Goal: Task Accomplishment & Management: Manage account settings

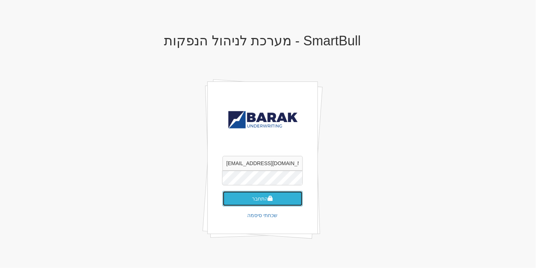
click at [278, 203] on button "התחבר" at bounding box center [263, 198] width 80 height 15
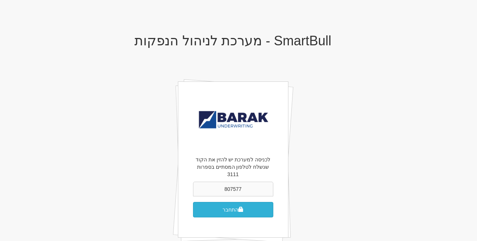
type input "807577"
click at [226, 202] on button "התחבר" at bounding box center [233, 209] width 80 height 15
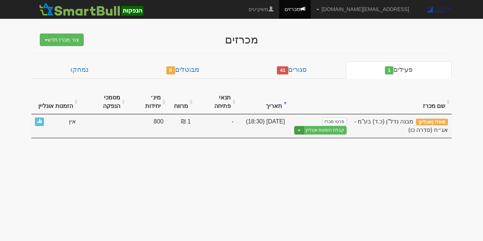
click at [303, 126] on button "Toggle Dropdown" at bounding box center [299, 130] width 10 height 8
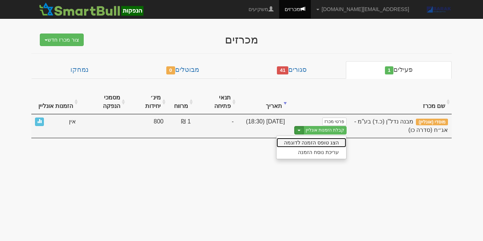
click at [312, 138] on link "הצג טופס הזמנה לדוגמה" at bounding box center [311, 143] width 70 height 10
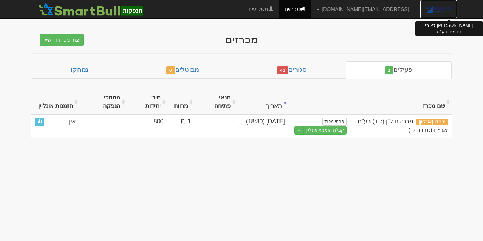
click at [437, 9] on img at bounding box center [439, 9] width 26 height 18
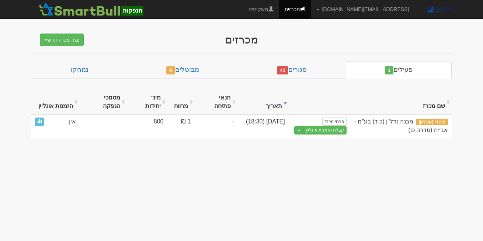
click at [67, 47] on div "מכרזים צור מכרז חדש מוסדי מוסדי מחתם אחר (ייבוא קובץ) ציבורי ללא מוסדי פעילים 1…" at bounding box center [241, 82] width 431 height 112
click at [70, 42] on button "צור מכרז חדש" at bounding box center [62, 40] width 44 height 13
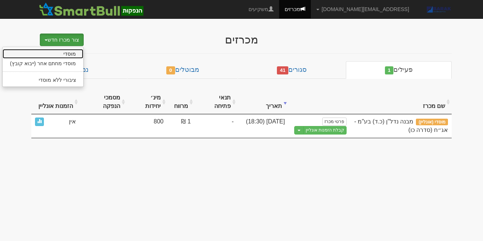
click at [72, 56] on link "מוסדי" at bounding box center [43, 54] width 81 height 10
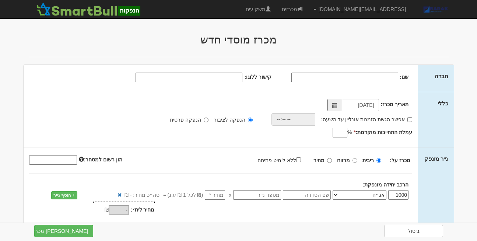
click at [379, 79] on input "שם:" at bounding box center [345, 78] width 107 height 10
type input "בדיקה"
click at [205, 81] on input "קישור ללוגו:" at bounding box center [189, 78] width 107 height 10
type input "data:image/jpeg;base64,/9j/4AAQSkZJRgABAQAAAQABAAD/2wCEAAkGBwgHBgkIBwgKCgkLDRYP…"
click at [410, 119] on input "אפשר הגשת הזמנות אונליין עד השעה:" at bounding box center [410, 119] width 5 height 5
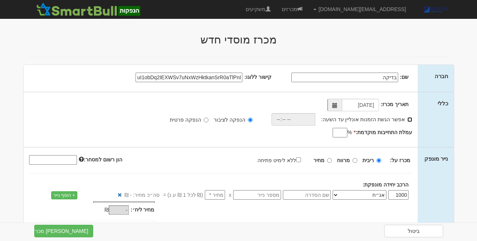
checkbox input "true"
click at [289, 119] on input "time" at bounding box center [292, 119] width 44 height 13
click at [289, 119] on input "12:02" at bounding box center [292, 119] width 44 height 13
type input "22:22"
click at [341, 130] on input "עמלת התחייבות מוקדמת: *" at bounding box center [340, 133] width 15 height 10
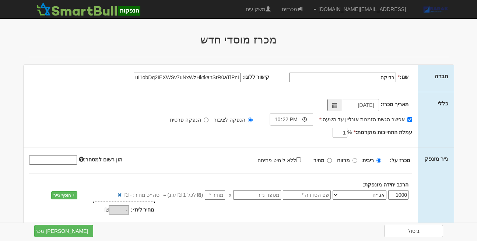
type input "1"
click at [320, 194] on input "text" at bounding box center [307, 195] width 48 height 10
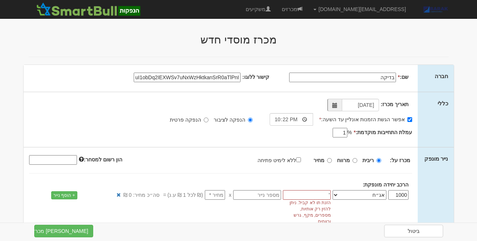
type input "'"
click at [307, 202] on span "הזנת תו לא קביל. ניתן להזין רק אותיות, מספרים, מקף, גרש ורווחים" at bounding box center [307, 212] width 48 height 25
click at [309, 197] on input "'" at bounding box center [307, 195] width 48 height 10
type input "ע"
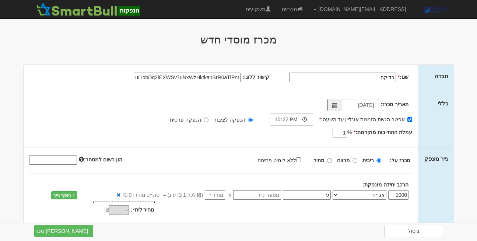
click at [221, 195] on input "number" at bounding box center [215, 195] width 20 height 10
type input "1"
type input "1,000"
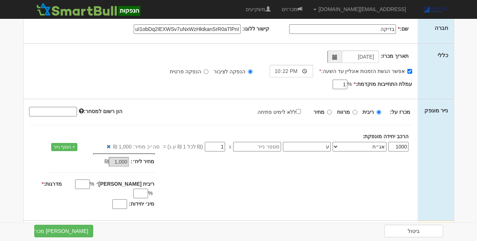
scroll to position [51, 0]
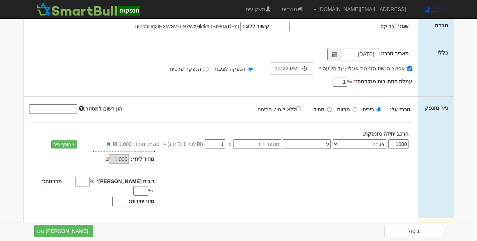
type input "1"
click at [301, 107] on input "ללא לימיט פתיחה" at bounding box center [298, 109] width 5 height 5
checkbox input "true"
click at [133, 186] on input "מדרגות: *" at bounding box center [140, 191] width 15 height 10
type input "1"
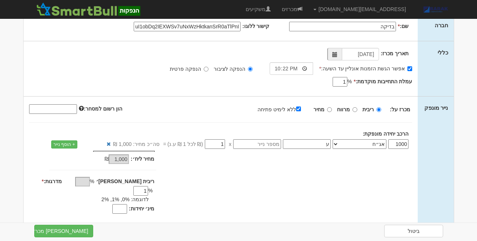
click at [123, 204] on input "מינ׳ יחידות:" at bounding box center [119, 209] width 15 height 10
type input "800"
click at [69, 231] on button "צור מכרז" at bounding box center [63, 231] width 59 height 13
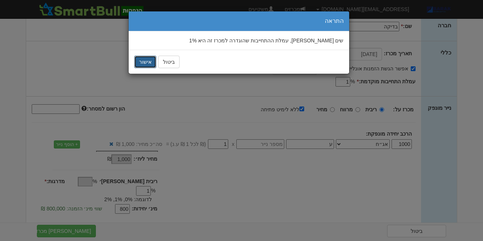
click at [144, 63] on button "אישור" at bounding box center [145, 62] width 22 height 13
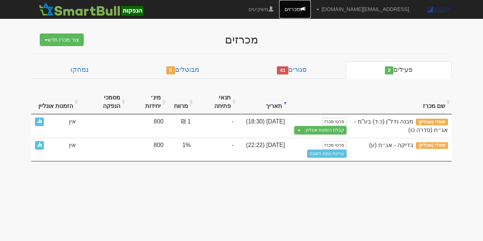
click at [311, 9] on link "מכרזים" at bounding box center [295, 9] width 32 height 18
click at [373, 3] on link "[EMAIL_ADDRESS][DOMAIN_NAME]" at bounding box center [363, 9] width 104 height 18
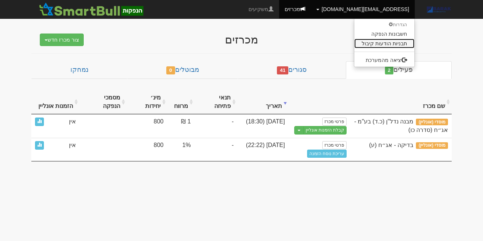
click at [388, 42] on link "תבניות הודעות קיבול" at bounding box center [384, 44] width 60 height 10
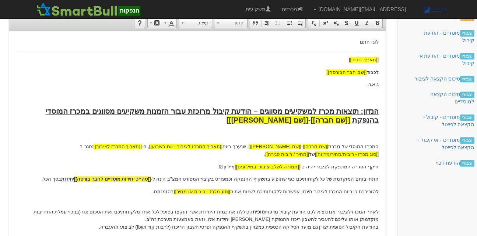
scroll to position [87, 0]
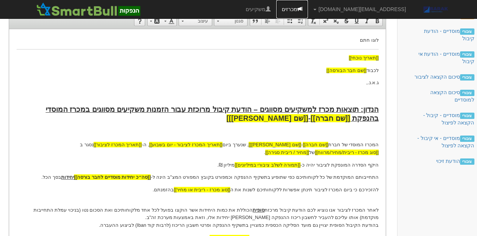
click at [308, 13] on link "מכרזים" at bounding box center [292, 9] width 32 height 18
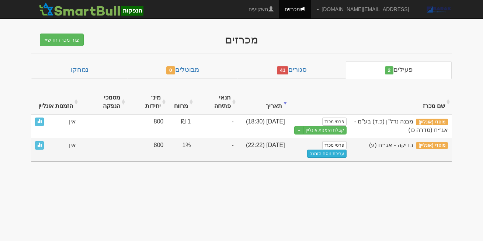
click at [325, 150] on link "עריכת נוסח הזמנה" at bounding box center [327, 154] width 40 height 8
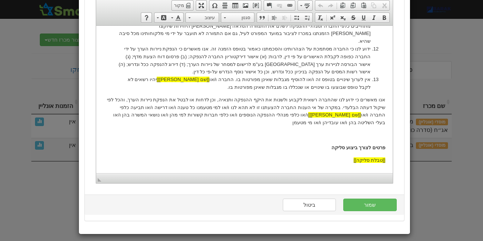
scroll to position [82, 0]
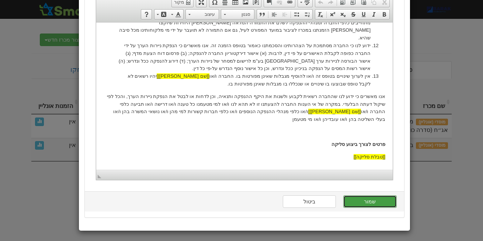
click at [367, 201] on button "שמור" at bounding box center [369, 201] width 53 height 13
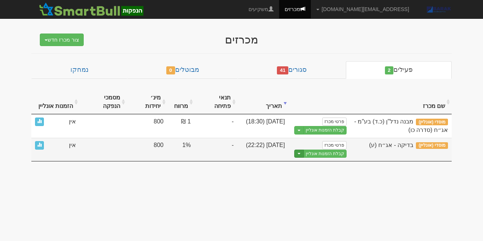
click at [300, 150] on button "Toggle Dropdown" at bounding box center [299, 154] width 10 height 8
click at [313, 161] on link "הצג טופס הזמנה לדוגמה" at bounding box center [311, 166] width 70 height 10
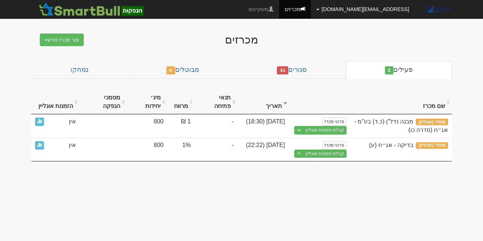
click at [386, 10] on link "[EMAIL_ADDRESS][DOMAIN_NAME]" at bounding box center [363, 9] width 104 height 18
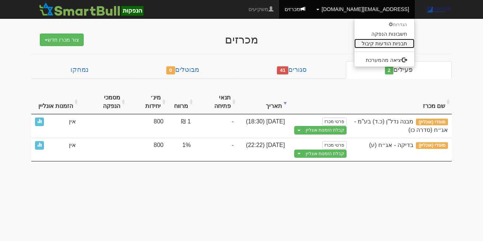
click at [385, 42] on link "תבניות הודעות קיבול" at bounding box center [384, 44] width 60 height 10
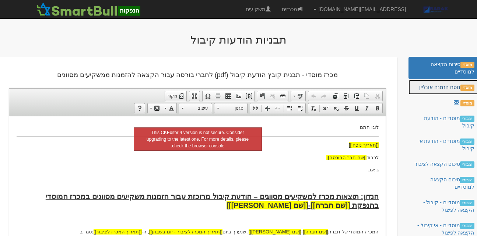
click at [428, 87] on link "מוסדי נוסח הזמנה אונליין" at bounding box center [444, 87] width 71 height 15
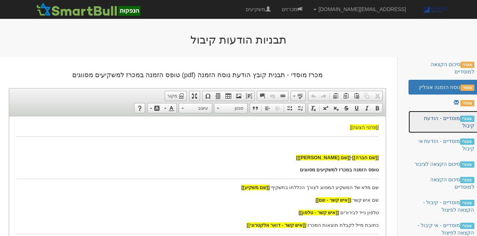
click at [440, 119] on link "ציבורי מוסדיים - הודעת קיבול" at bounding box center [444, 122] width 71 height 22
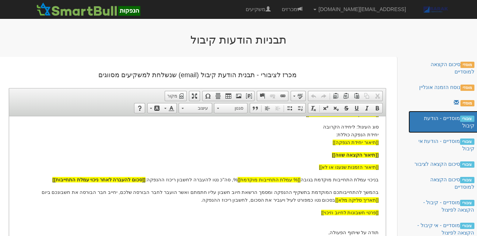
scroll to position [82, 0]
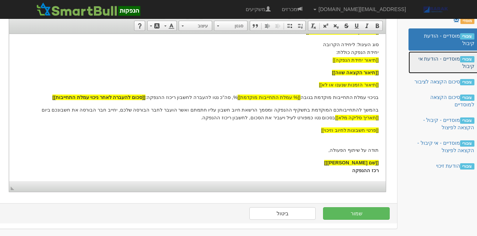
click at [449, 57] on link "ציבורי מוסדיים - הודעת אי קיבול" at bounding box center [444, 62] width 71 height 22
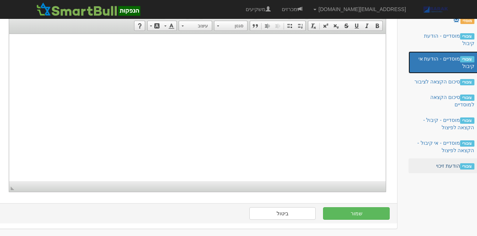
scroll to position [0, 0]
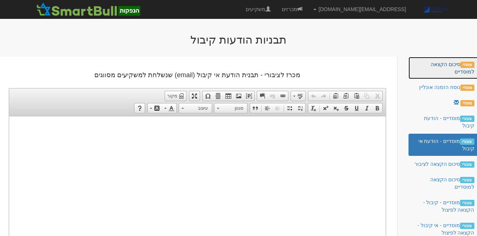
click at [439, 64] on link "מוסדי סיכום הקצאה למוסדיים" at bounding box center [444, 68] width 71 height 22
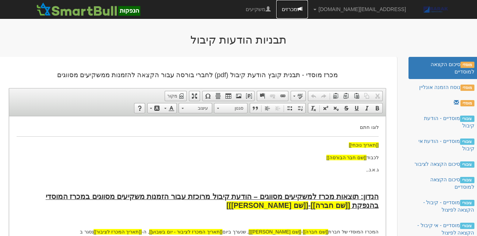
click at [308, 7] on link "מכרזים" at bounding box center [292, 9] width 32 height 18
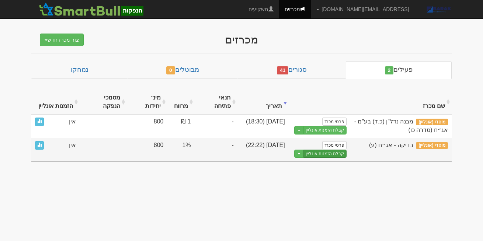
click at [321, 150] on link "קבלת הזמנות אונליין" at bounding box center [324, 154] width 43 height 8
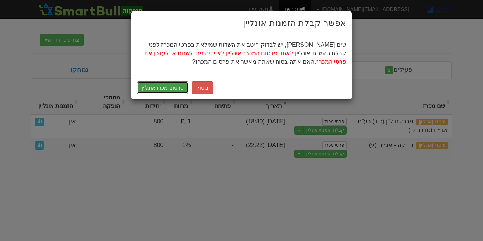
click at [158, 84] on button "פרסום מכרז אונליין" at bounding box center [163, 87] width 52 height 13
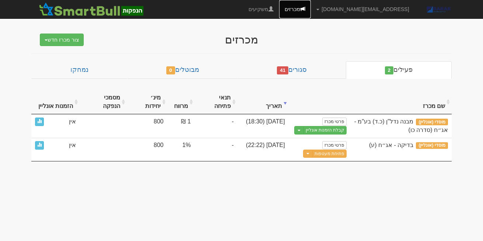
click at [311, 8] on link "מכרזים" at bounding box center [295, 9] width 32 height 18
click at [381, 9] on link "[EMAIL_ADDRESS][DOMAIN_NAME]" at bounding box center [363, 9] width 104 height 18
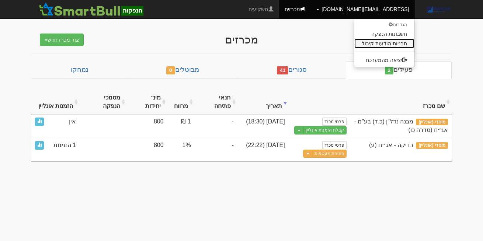
click at [393, 43] on link "תבניות הודעות קיבול" at bounding box center [384, 44] width 60 height 10
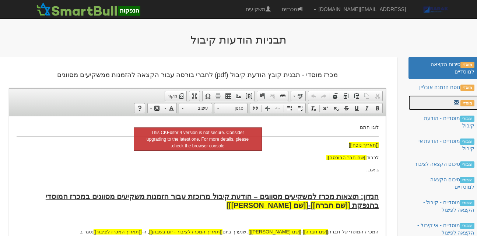
click at [444, 99] on link "מוסדי" at bounding box center [444, 102] width 71 height 15
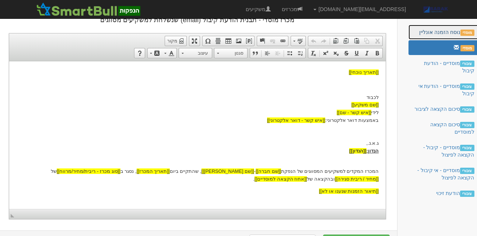
click at [434, 32] on link "מוסדי נוסח הזמנה אונליין" at bounding box center [444, 32] width 71 height 15
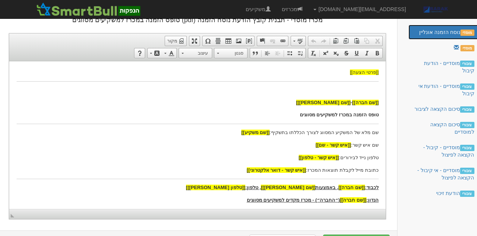
scroll to position [18, 0]
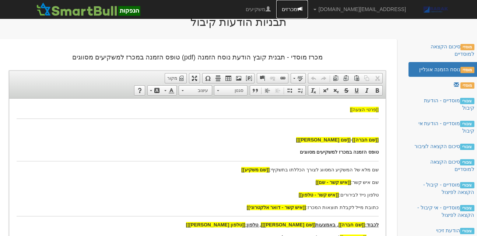
click at [308, 8] on link "מכרזים" at bounding box center [292, 9] width 32 height 18
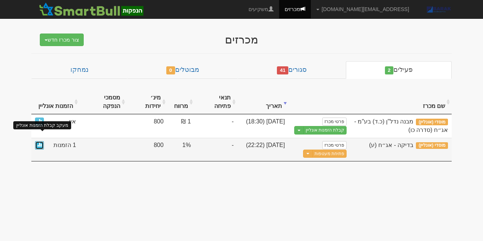
click at [40, 142] on span at bounding box center [39, 144] width 4 height 4
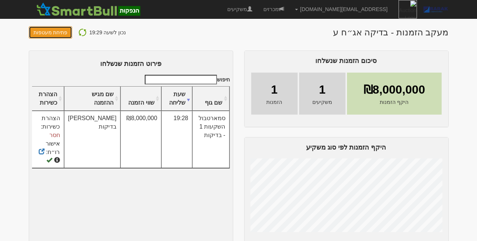
click at [52, 32] on button "פתיחת מעטפות" at bounding box center [51, 32] width 44 height 13
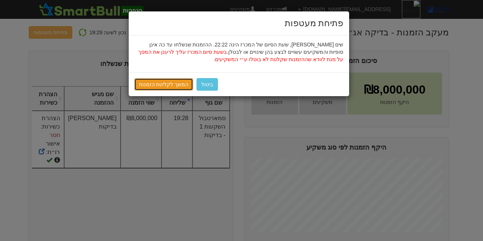
click at [167, 83] on link "המשך לקליטת הזמנות" at bounding box center [163, 84] width 59 height 13
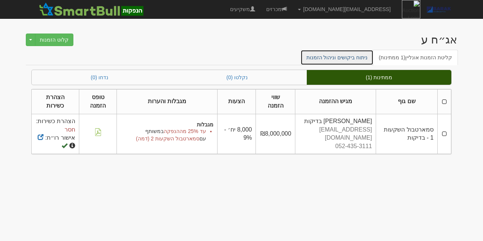
click at [354, 54] on link "ניתוח ביקושים וניהול הזמנות" at bounding box center [336, 57] width 73 height 15
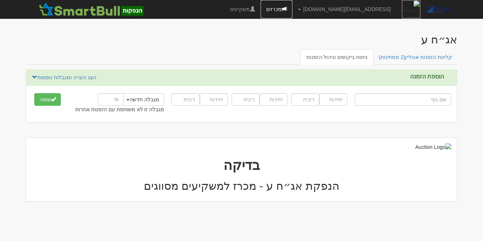
click at [292, 6] on link "מכרזים" at bounding box center [277, 9] width 32 height 18
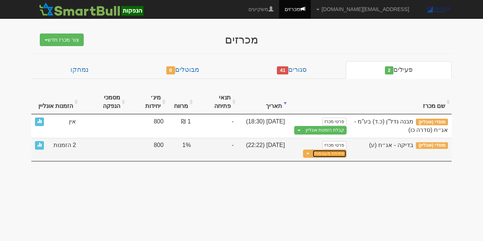
click at [324, 150] on button "פתיחת מעטפות" at bounding box center [329, 154] width 34 height 8
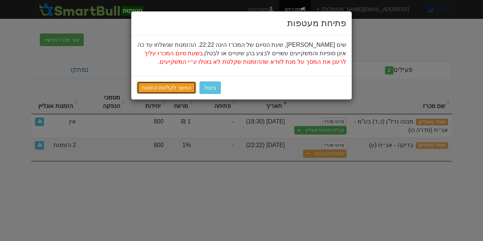
click at [161, 87] on link "המשך לקליטת הזמנות" at bounding box center [166, 87] width 59 height 13
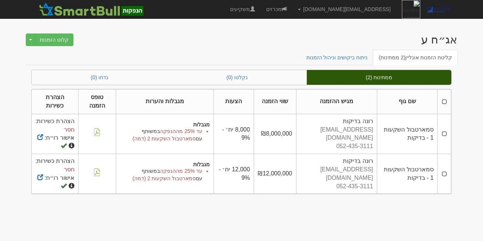
click at [445, 100] on th at bounding box center [444, 102] width 14 height 25
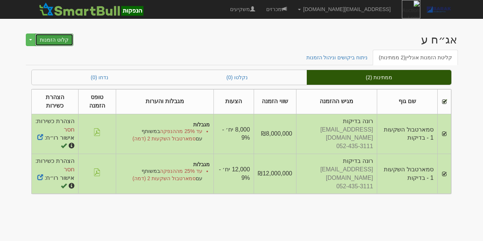
click at [48, 41] on button "קלוט הזמנות" at bounding box center [54, 40] width 38 height 13
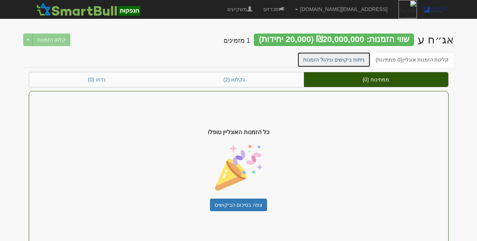
click at [344, 60] on link "ניתוח ביקושים וניהול הזמנות" at bounding box center [333, 59] width 73 height 15
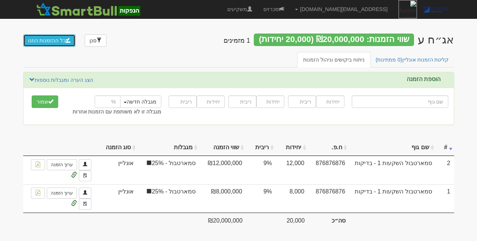
click at [55, 44] on button "כל ההזמנות הוזנו" at bounding box center [49, 40] width 53 height 13
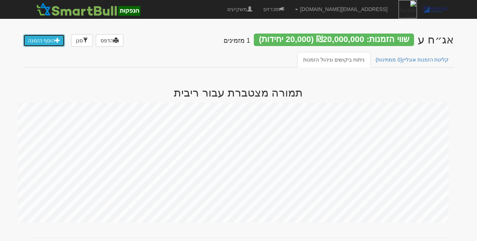
click at [38, 38] on link "הוסף הזמנה" at bounding box center [44, 40] width 42 height 13
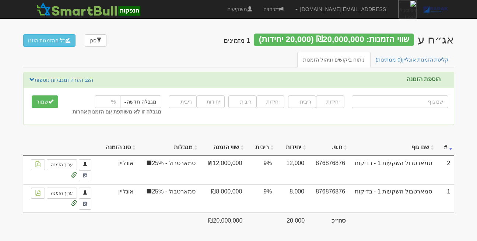
click at [399, 104] on input "text" at bounding box center [400, 101] width 97 height 13
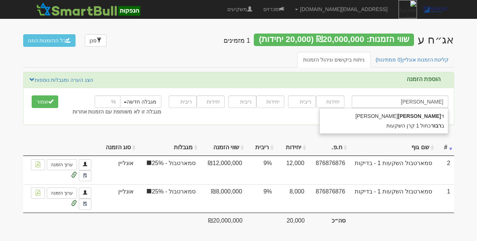
type input "[PERSON_NAME]"
click at [323, 105] on input "number" at bounding box center [330, 101] width 28 height 13
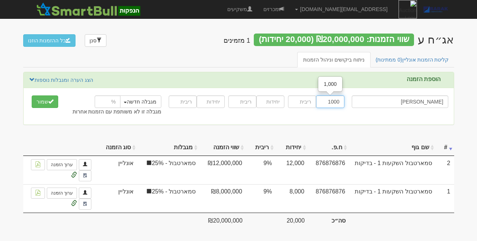
type input "1000"
type input "9"
click at [48, 105] on button "שמור" at bounding box center [45, 101] width 27 height 13
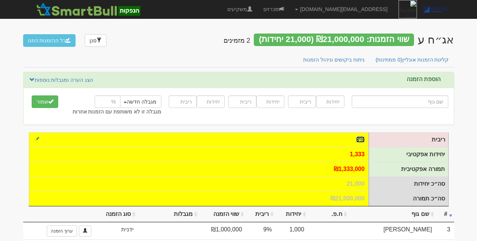
click at [358, 138] on link "9%" at bounding box center [360, 139] width 8 height 6
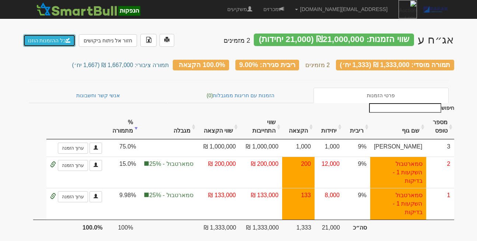
click at [60, 40] on link "כל ההזמנות הוזנו" at bounding box center [49, 40] width 53 height 13
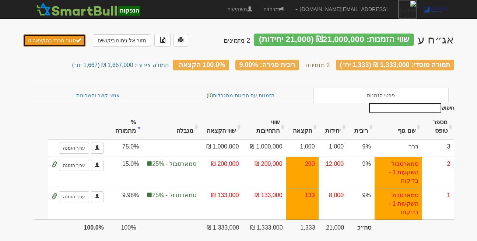
click at [60, 40] on button "סגור מכרז בהקצאה זו" at bounding box center [54, 40] width 63 height 13
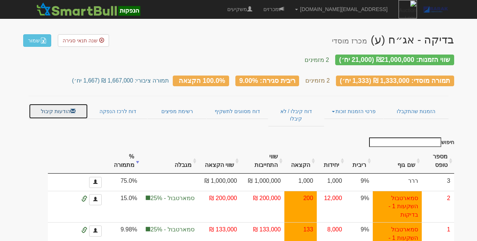
click at [60, 107] on link "הודעות קיבול" at bounding box center [58, 111] width 59 height 15
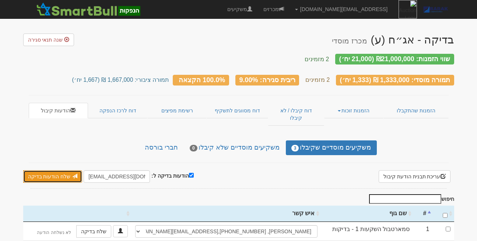
click at [44, 170] on link "שלח הודעות בדיקה" at bounding box center [52, 176] width 59 height 13
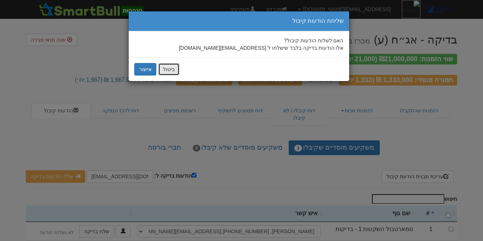
click at [167, 68] on button "ביטול" at bounding box center [168, 69] width 21 height 13
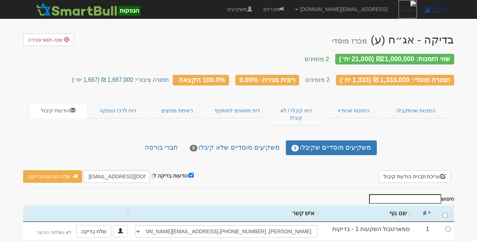
scroll to position [24, 0]
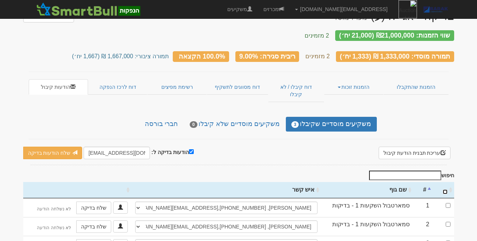
click at [446, 189] on input "\a : activate to sort column ascending" at bounding box center [445, 191] width 5 height 5
checkbox input "true"
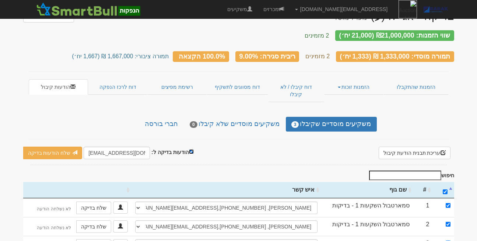
click at [189, 149] on input "הודעות בדיקה ל:" at bounding box center [191, 151] width 5 height 5
checkbox input "false"
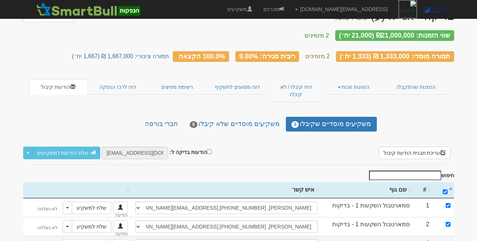
click at [449, 241] on input "checkbox" at bounding box center [448, 243] width 5 height 5
checkbox input "false"
click at [60, 147] on link "שלח הודעות למשקיעים" at bounding box center [66, 153] width 68 height 13
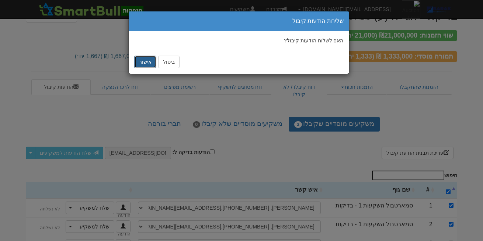
click at [145, 59] on button "אישור" at bounding box center [145, 62] width 22 height 13
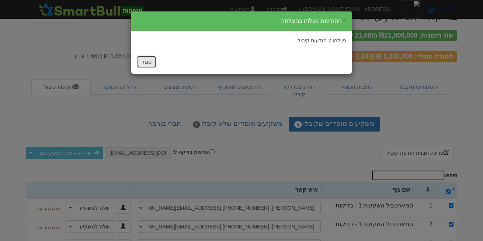
click at [146, 64] on button "סגור" at bounding box center [147, 62] width 20 height 13
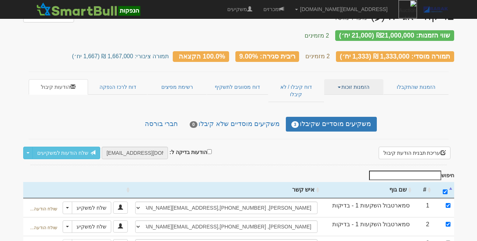
scroll to position [0, 0]
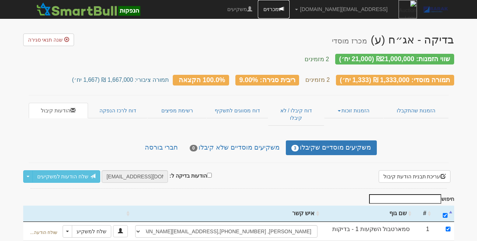
click at [290, 9] on link "מכרזים" at bounding box center [274, 9] width 32 height 18
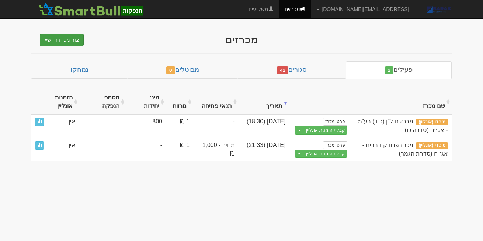
click at [69, 40] on button "צור מכרז חדש" at bounding box center [62, 40] width 44 height 13
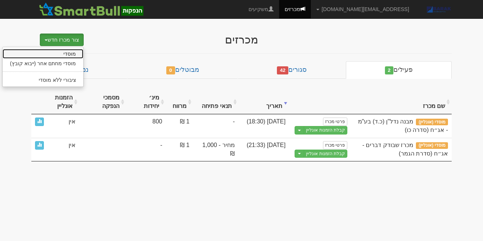
click at [74, 55] on link "מוסדי" at bounding box center [43, 54] width 81 height 10
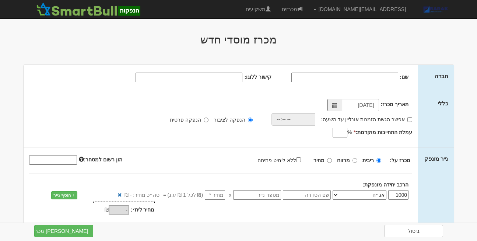
click at [380, 76] on input "שם:" at bounding box center [345, 78] width 107 height 10
type input "בדיקה 2"
click at [229, 78] on input "קישור ללוגו:" at bounding box center [189, 78] width 107 height 10
type input "data:image/jpeg;base64,/9j/4AAQSkZJRgABAQAAAQABAAD/2wCEAAkGBwgHBgkIBwgKCgkLDRYP…"
click at [409, 119] on input "אפשר הגשת הזמנות אונליין עד השעה:" at bounding box center [410, 119] width 5 height 5
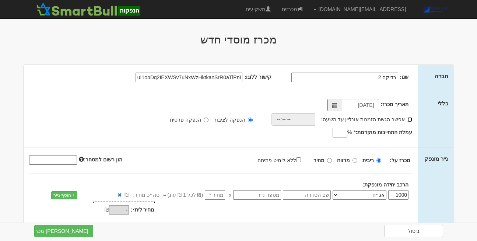
checkbox input "true"
type input "22:22"
type input "1"
click at [301, 160] on input "ללא לימיט פתיחה" at bounding box center [298, 159] width 5 height 5
checkbox input "true"
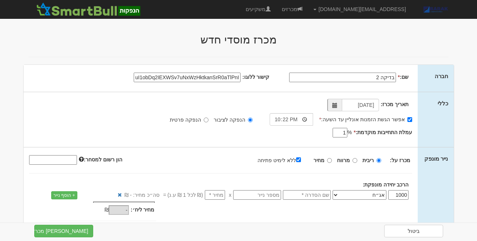
click at [306, 192] on input "text" at bounding box center [307, 195] width 48 height 10
type input "ק"
click at [217, 196] on input "number" at bounding box center [215, 195] width 20 height 10
type input "1"
type input "1,000"
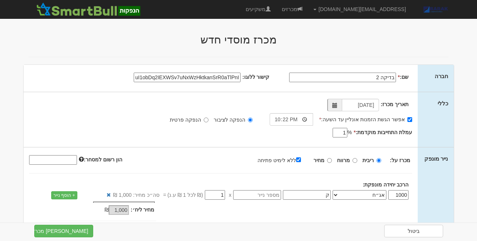
type input "1"
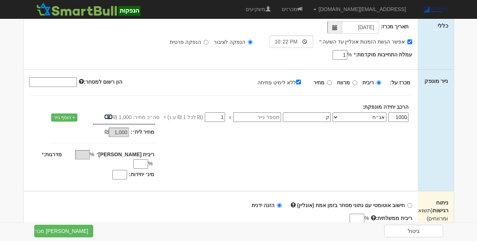
scroll to position [84, 0]
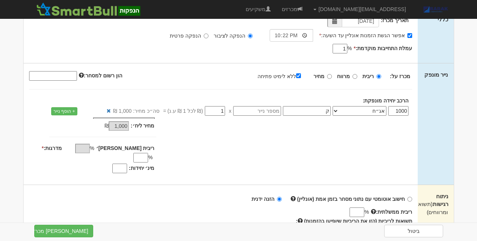
click at [133, 153] on input "מדרגות: *" at bounding box center [140, 158] width 15 height 10
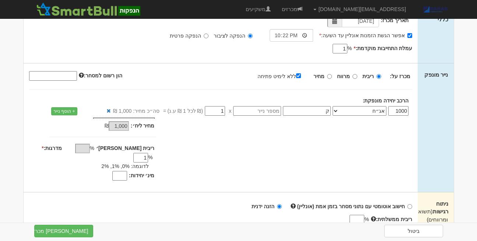
type input "1"
click at [125, 171] on input "מינ׳ יחידות:" at bounding box center [119, 176] width 15 height 10
type input "800"
click at [71, 223] on div "ביטול צור מכרז" at bounding box center [238, 231] width 431 height 16
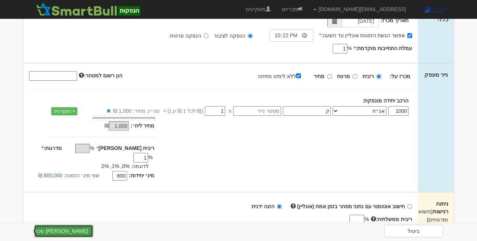
click at [72, 226] on button "צור מכרז" at bounding box center [63, 231] width 59 height 13
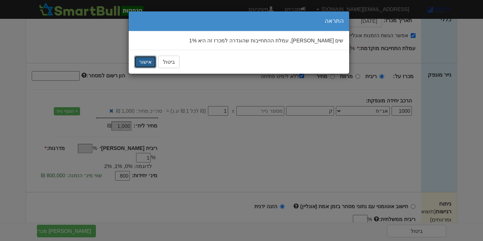
click at [144, 61] on button "אישור" at bounding box center [145, 62] width 22 height 13
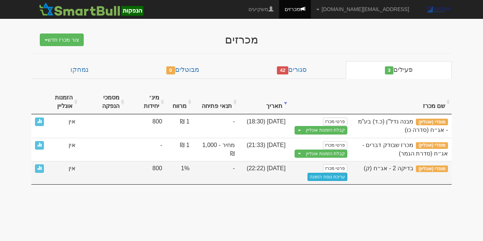
click at [320, 173] on link "עריכת נוסח הזמנה" at bounding box center [327, 177] width 40 height 8
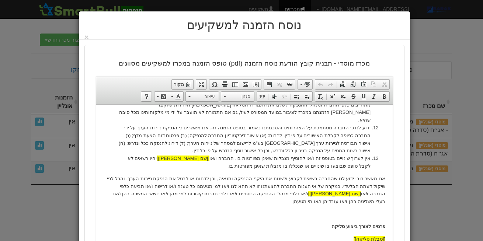
scroll to position [83, 0]
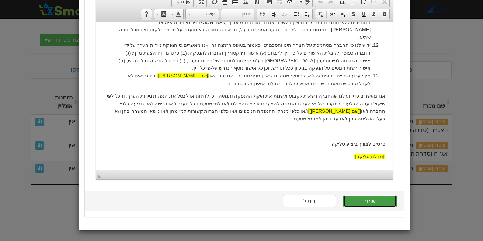
click at [368, 201] on button "שמור" at bounding box center [369, 201] width 53 height 13
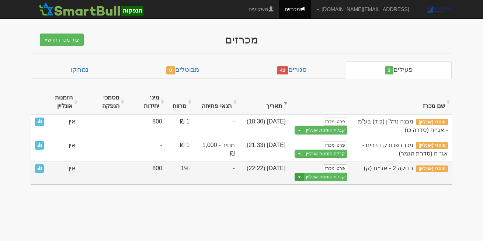
click at [298, 173] on button "Toggle Dropdown" at bounding box center [300, 177] width 10 height 8
click at [306, 185] on link "הצג טופס הזמנה לדוגמה" at bounding box center [312, 190] width 70 height 10
